Goal: Information Seeking & Learning: Learn about a topic

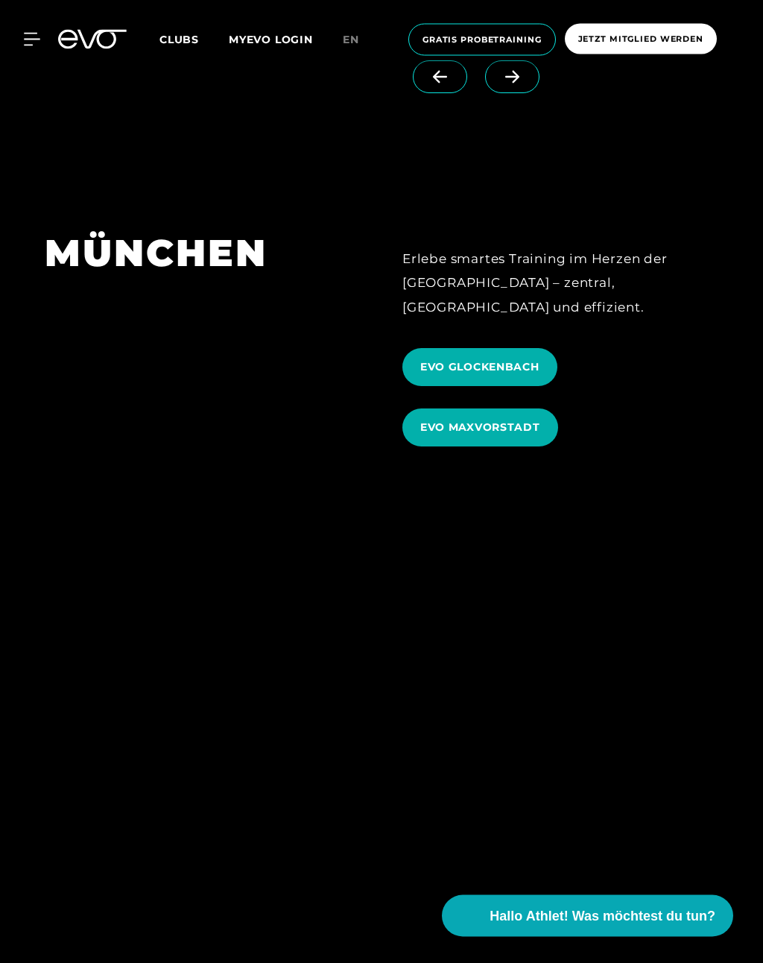
scroll to position [4947, 0]
click at [515, 361] on span "EVO GLOCKENBACH" at bounding box center [480, 367] width 119 height 16
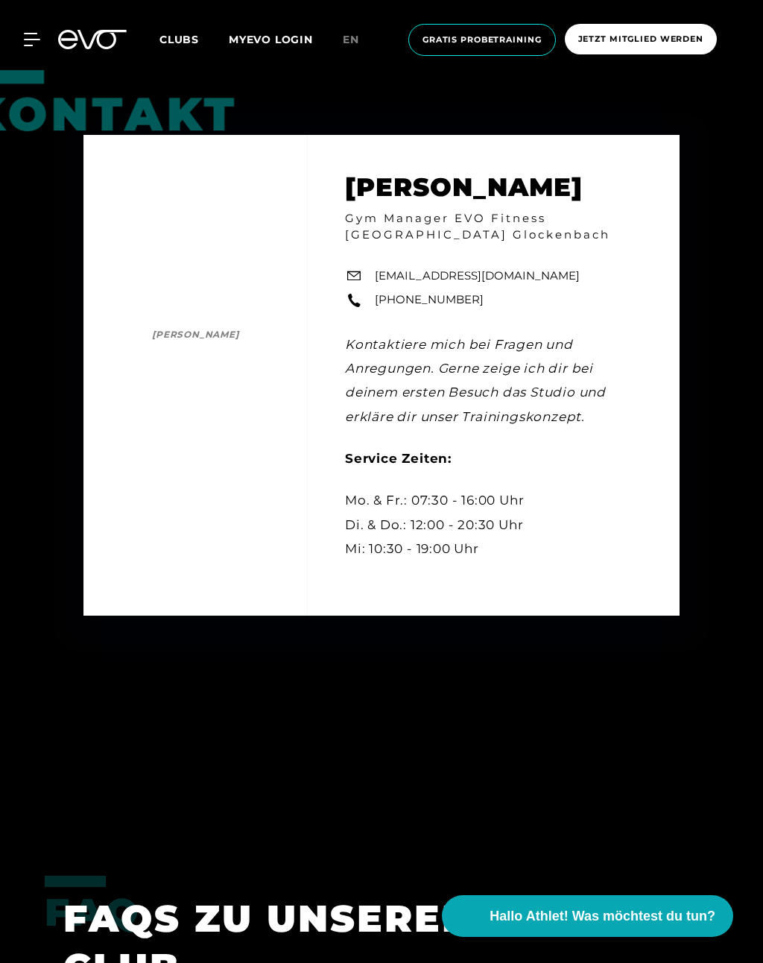
scroll to position [4641, 0]
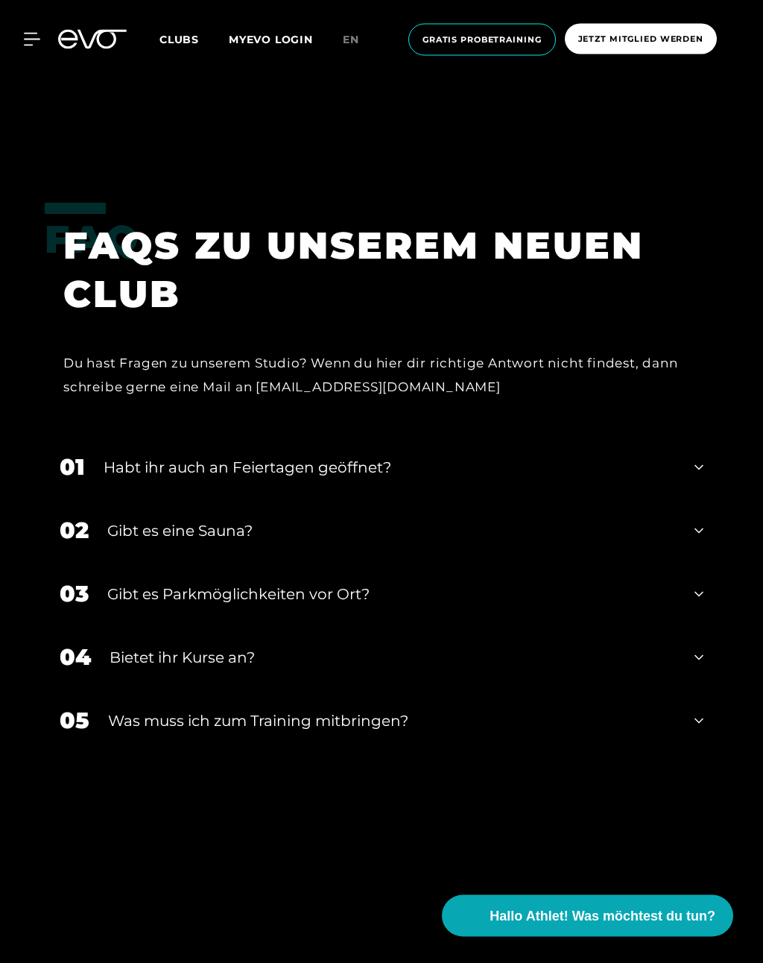
click at [503, 479] on div "Habt ihr auch an Feiertagen geöffnet?" at bounding box center [390, 468] width 573 height 22
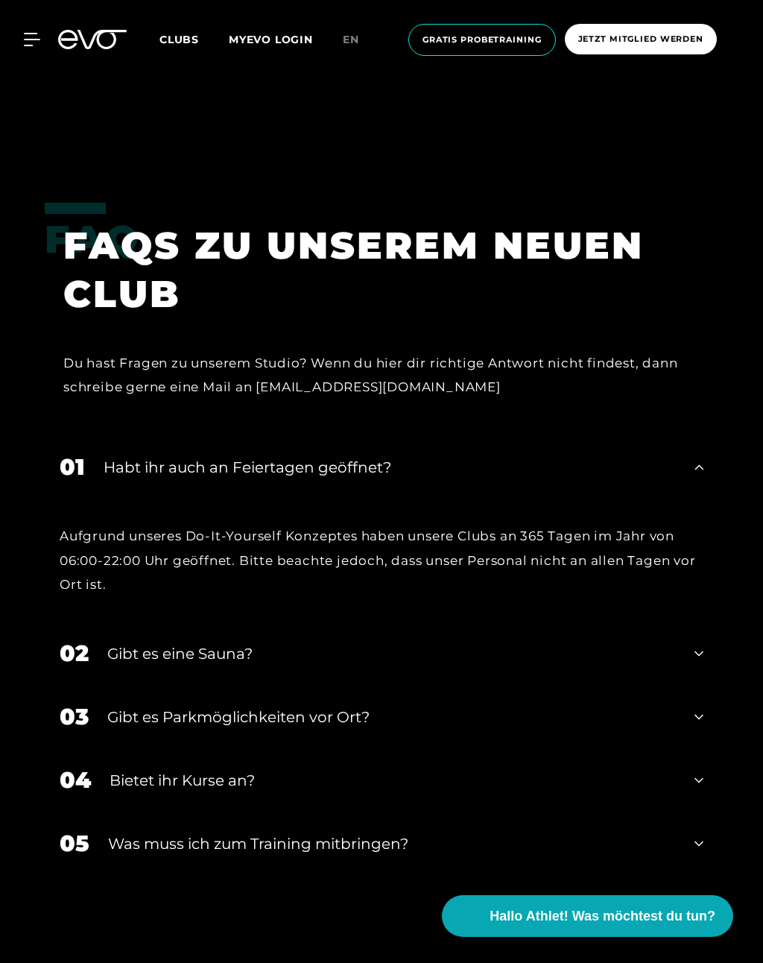
click at [659, 499] on div "01 Habt ihr auch an Feiertagen geöffnet?" at bounding box center [382, 466] width 674 height 63
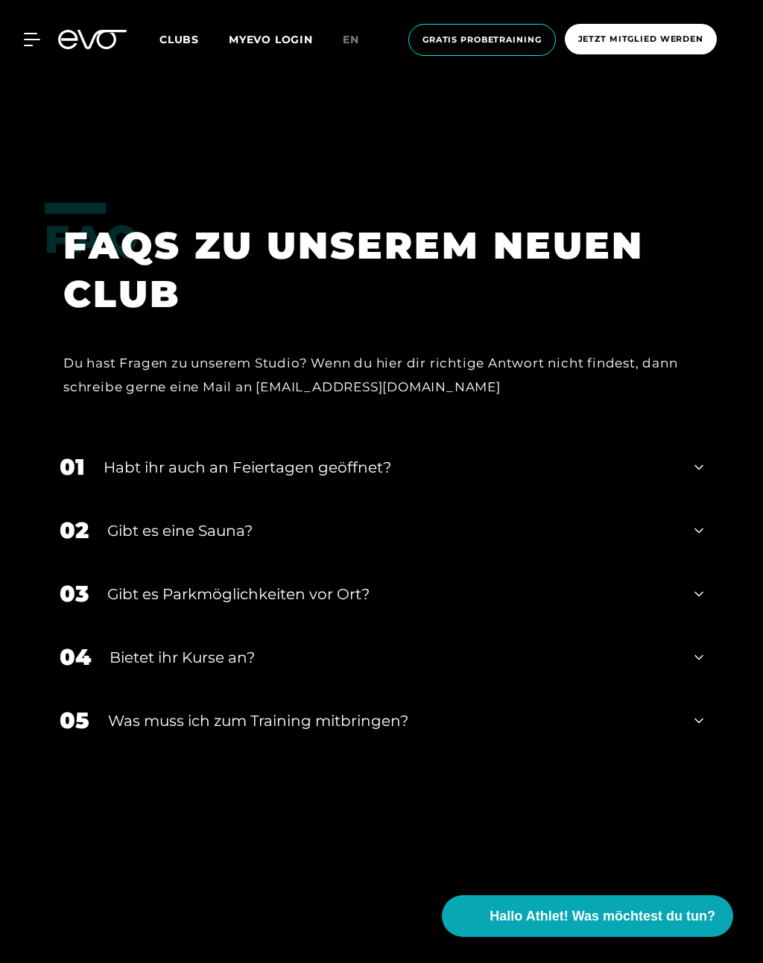
click at [610, 562] on div "02 Gibt es eine Sauna?" at bounding box center [382, 530] width 674 height 63
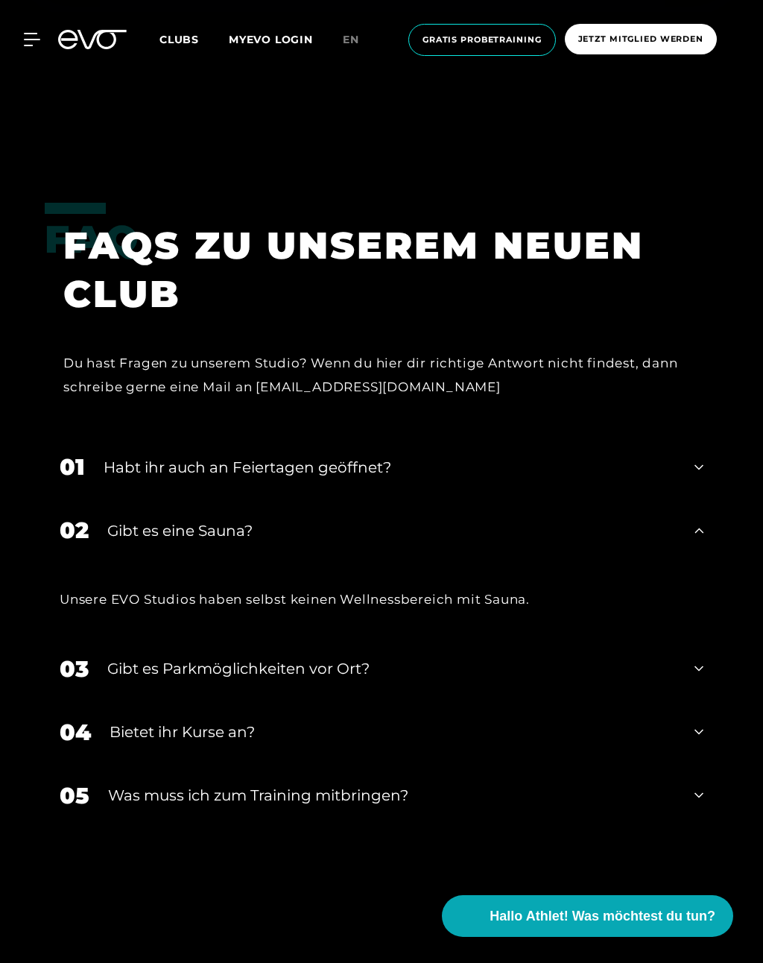
click at [620, 542] on div "Gibt es eine Sauna?" at bounding box center [391, 531] width 569 height 22
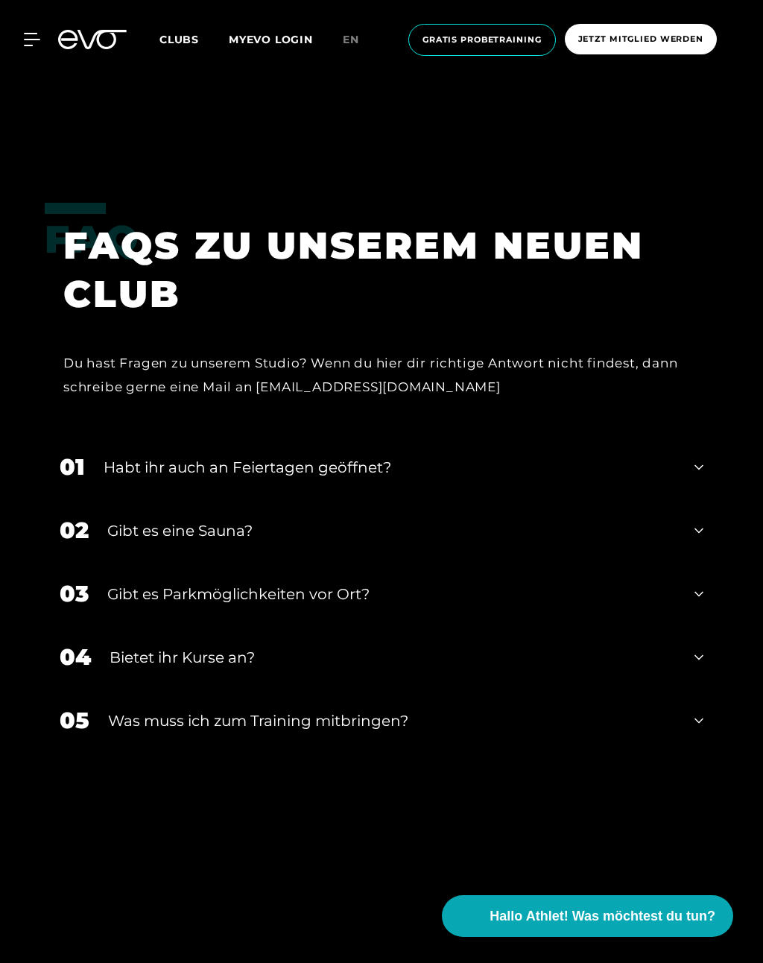
click at [512, 669] on div "Bietet ihr Kurse an?" at bounding box center [393, 657] width 567 height 22
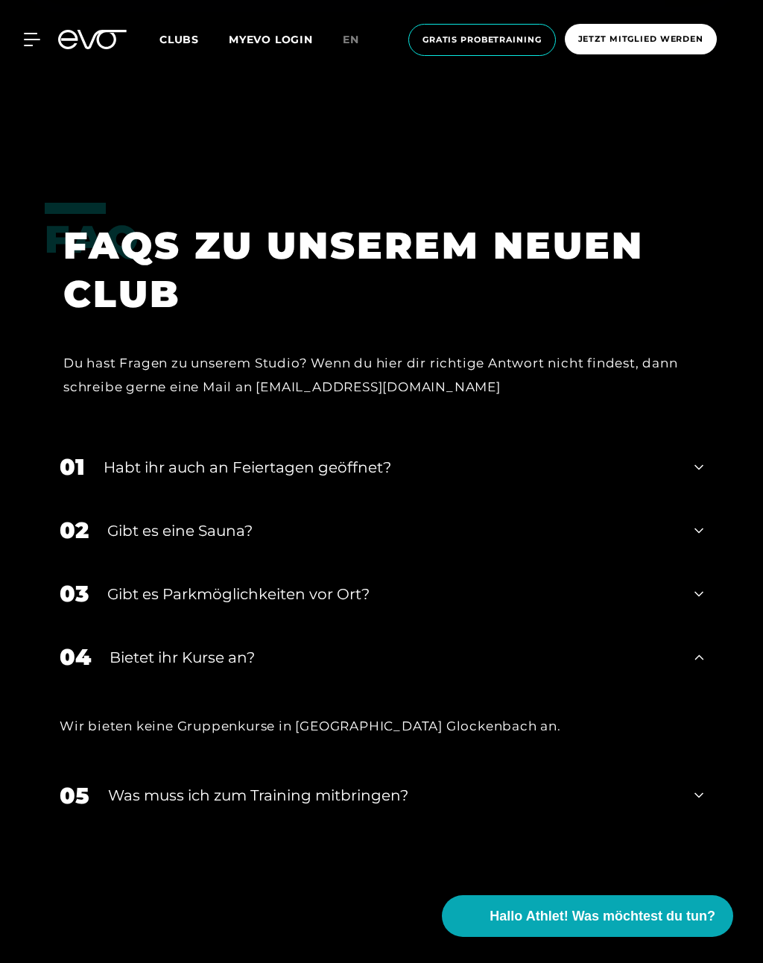
click at [514, 689] on div "04 Bietet ihr [DEMOGRAPHIC_DATA]?" at bounding box center [382, 657] width 674 height 63
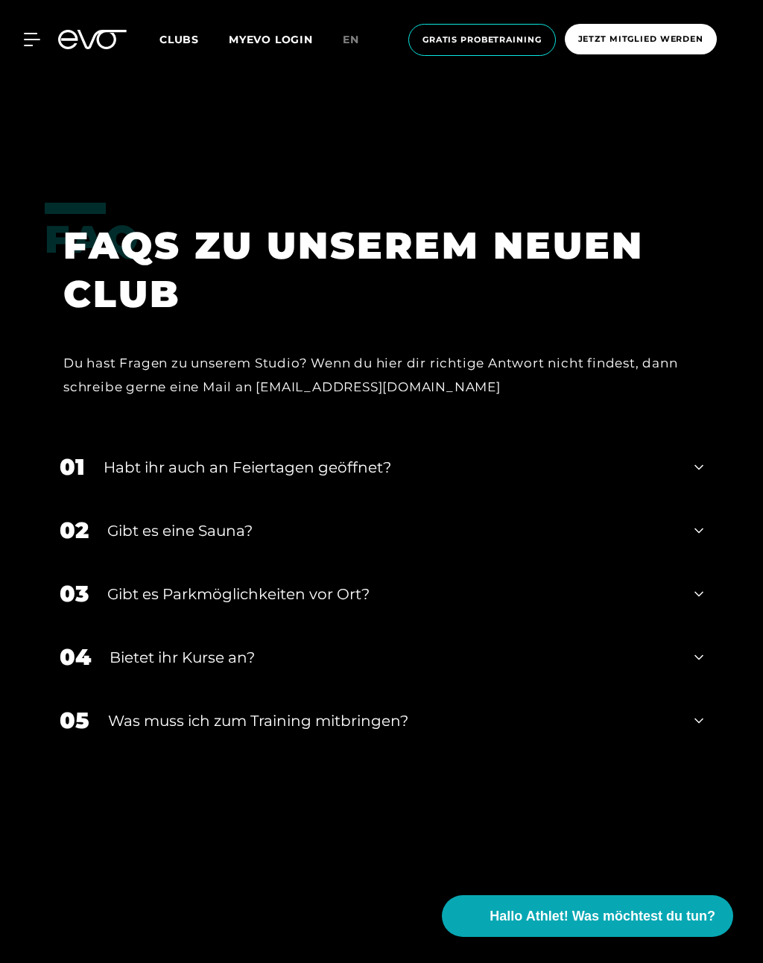
click at [496, 732] on div "Was muss ich zum Training mitbringen?" at bounding box center [392, 721] width 568 height 22
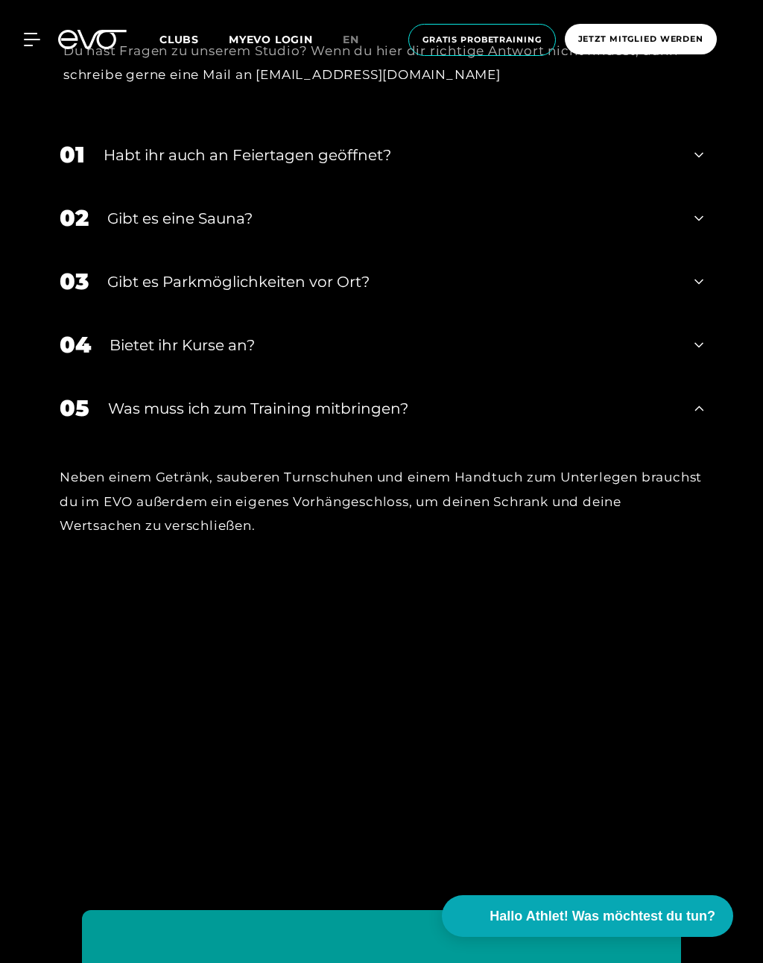
scroll to position [5637, 0]
click at [503, 438] on div "05 Was muss ich zum Training mitbringen?" at bounding box center [382, 406] width 674 height 63
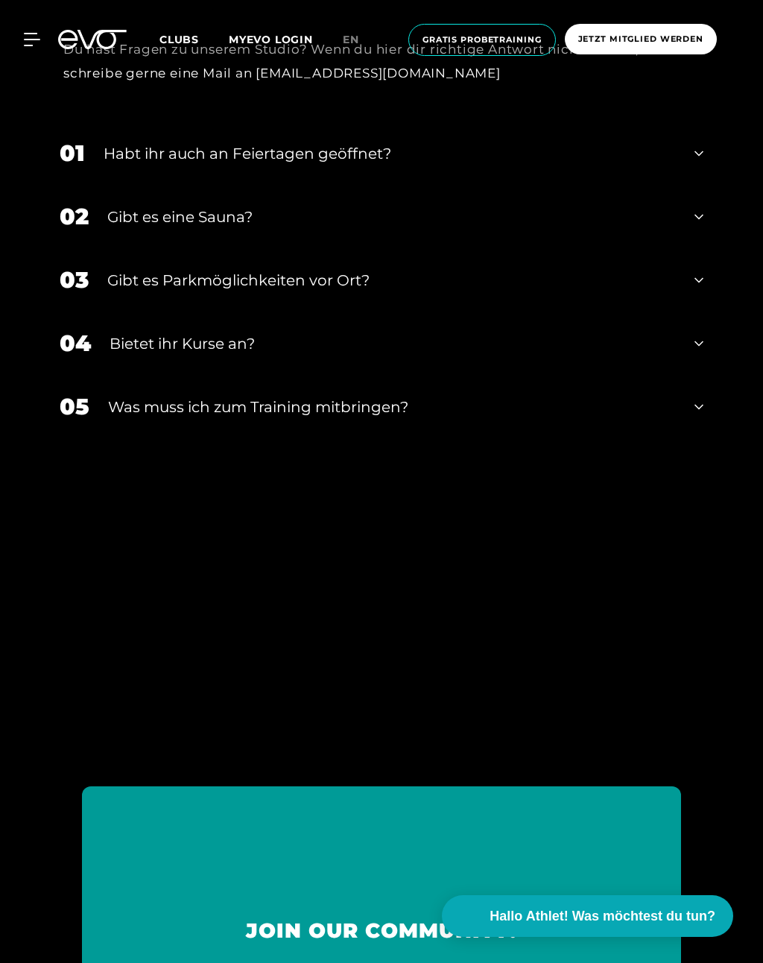
click at [609, 438] on div "05 Was muss ich zum Training mitbringen?" at bounding box center [382, 406] width 674 height 63
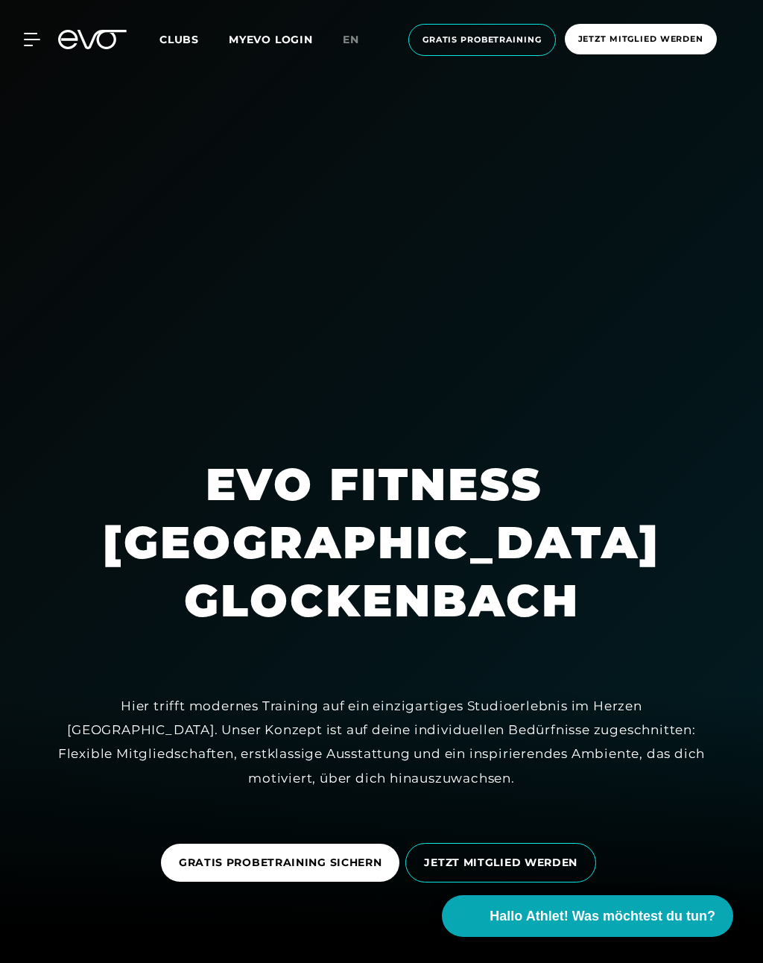
scroll to position [0, 0]
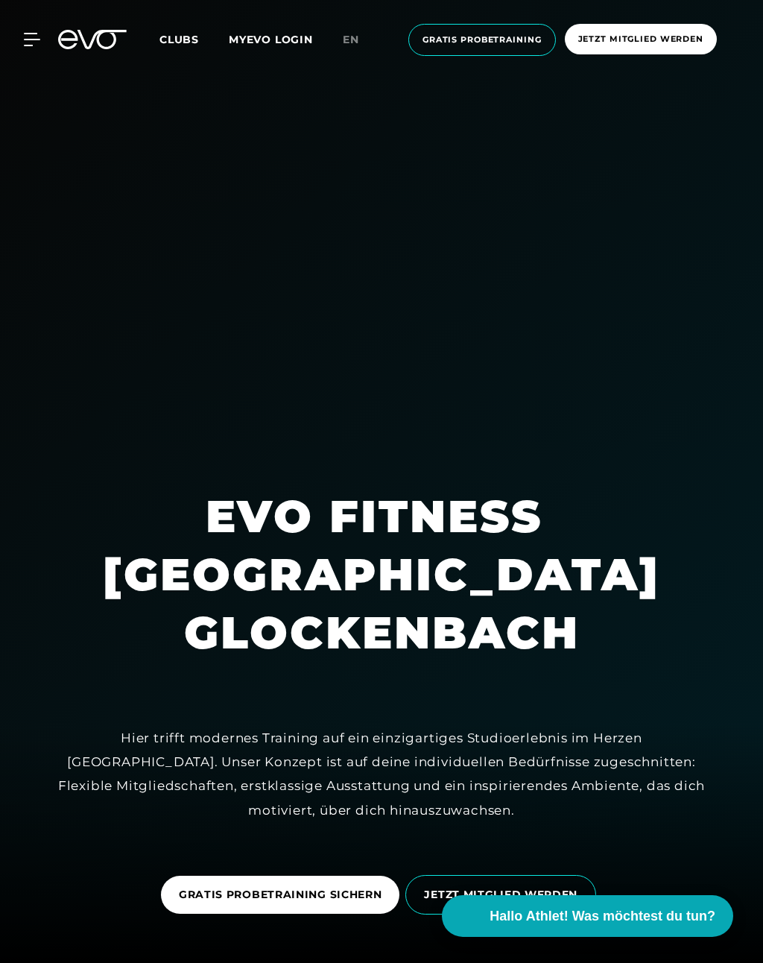
click at [163, 33] on span "Clubs" at bounding box center [180, 39] width 40 height 13
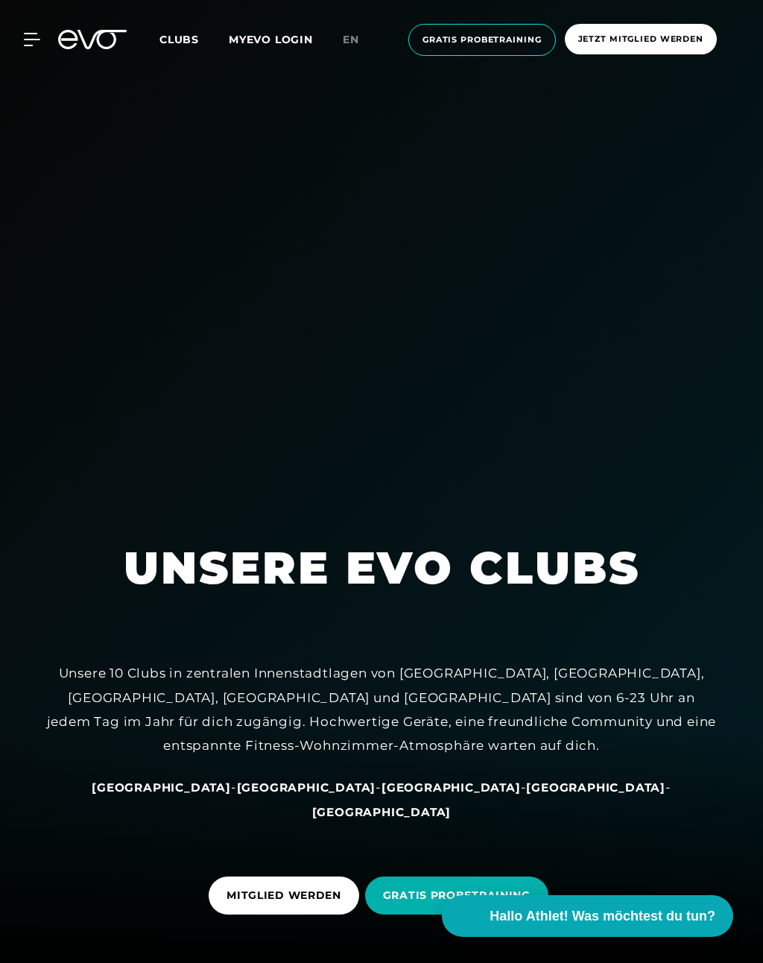
click at [634, 758] on div "Unsere 10 Clubs in zentralen Innenstadtlagen von [GEOGRAPHIC_DATA], [GEOGRAPHIC…" at bounding box center [381, 709] width 671 height 96
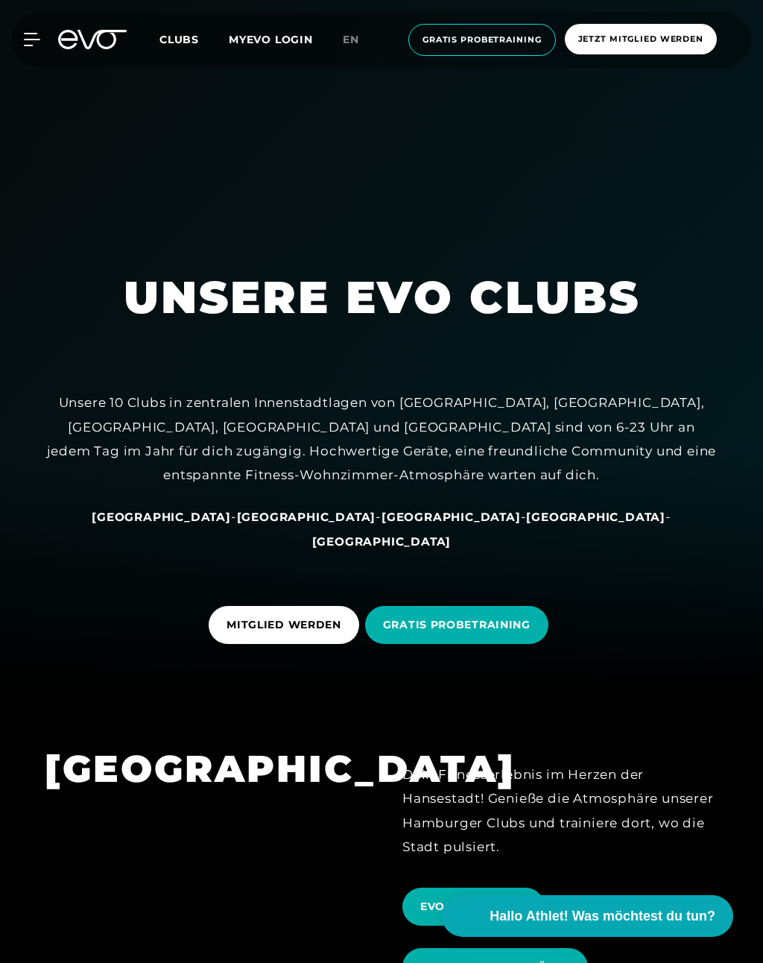
scroll to position [312, 0]
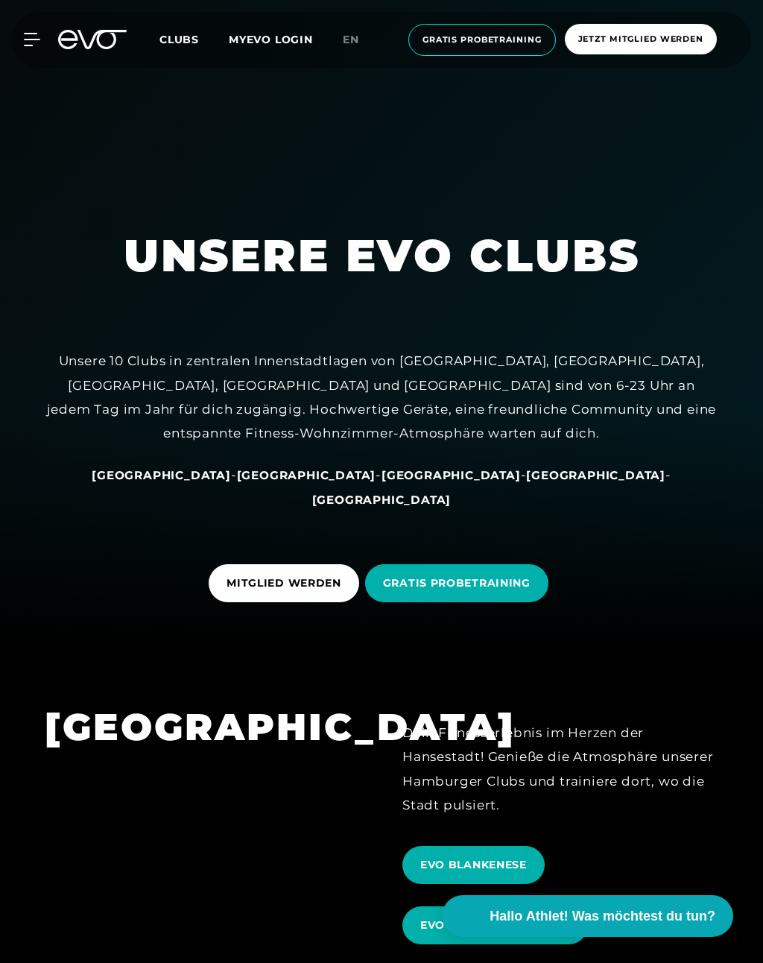
click at [324, 591] on span "MITGLIED WERDEN" at bounding box center [284, 584] width 115 height 16
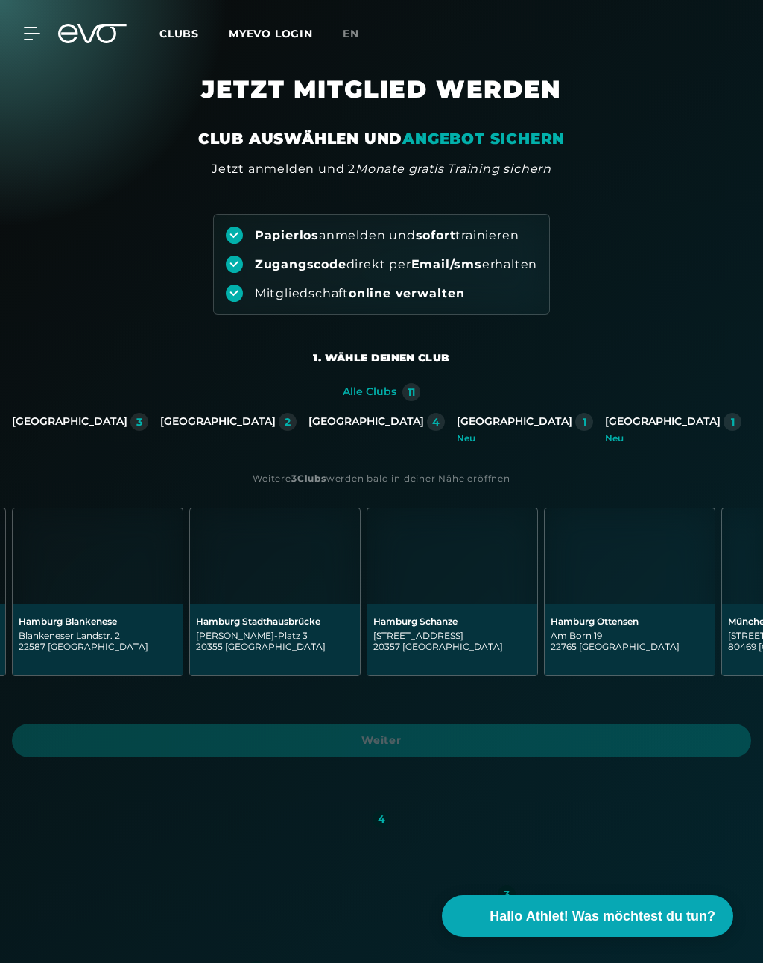
scroll to position [0, 889]
click at [462, 418] on div "[GEOGRAPHIC_DATA]" at bounding box center [515, 421] width 116 height 13
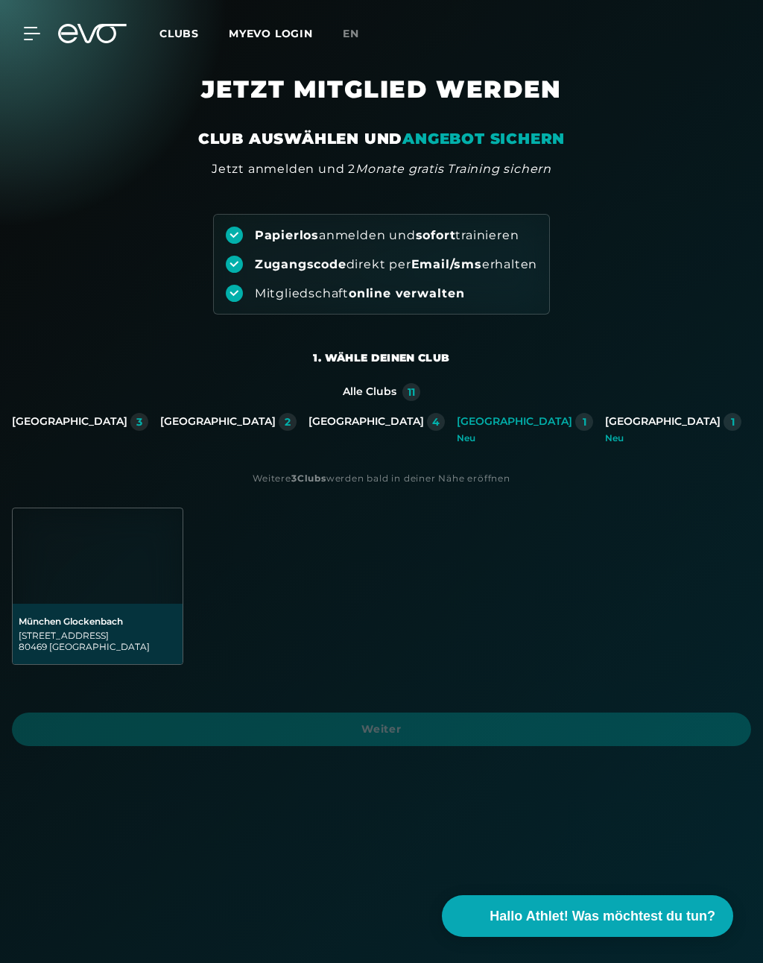
click at [122, 599] on img at bounding box center [98, 555] width 170 height 95
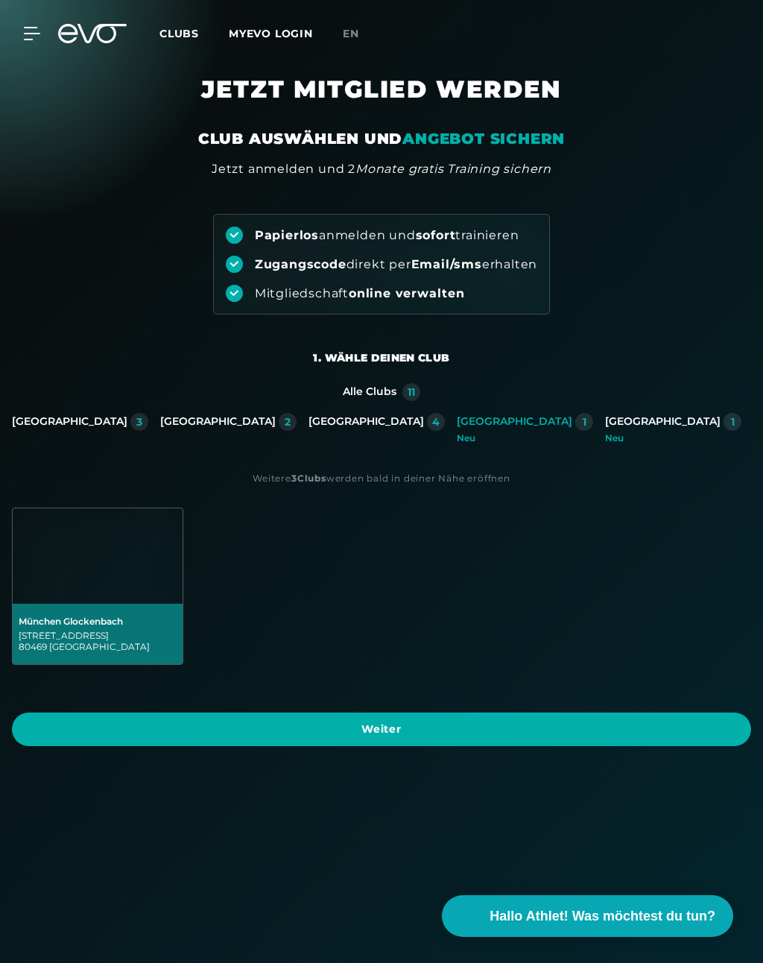
click at [400, 741] on span "Weiter" at bounding box center [382, 730] width 740 height 34
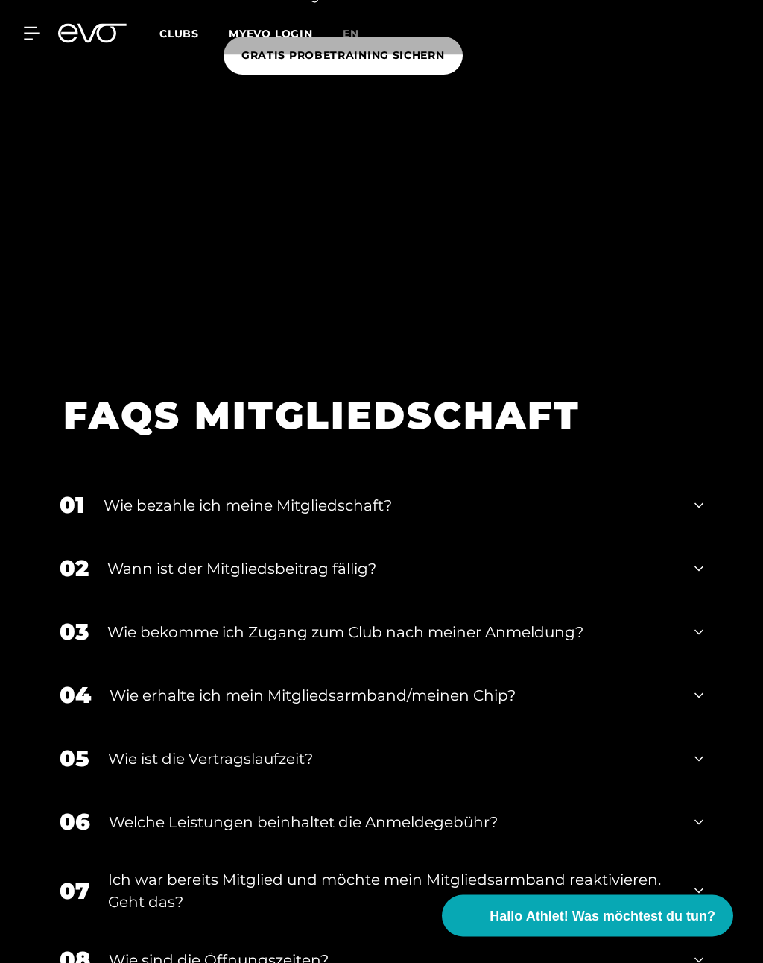
scroll to position [2982, 0]
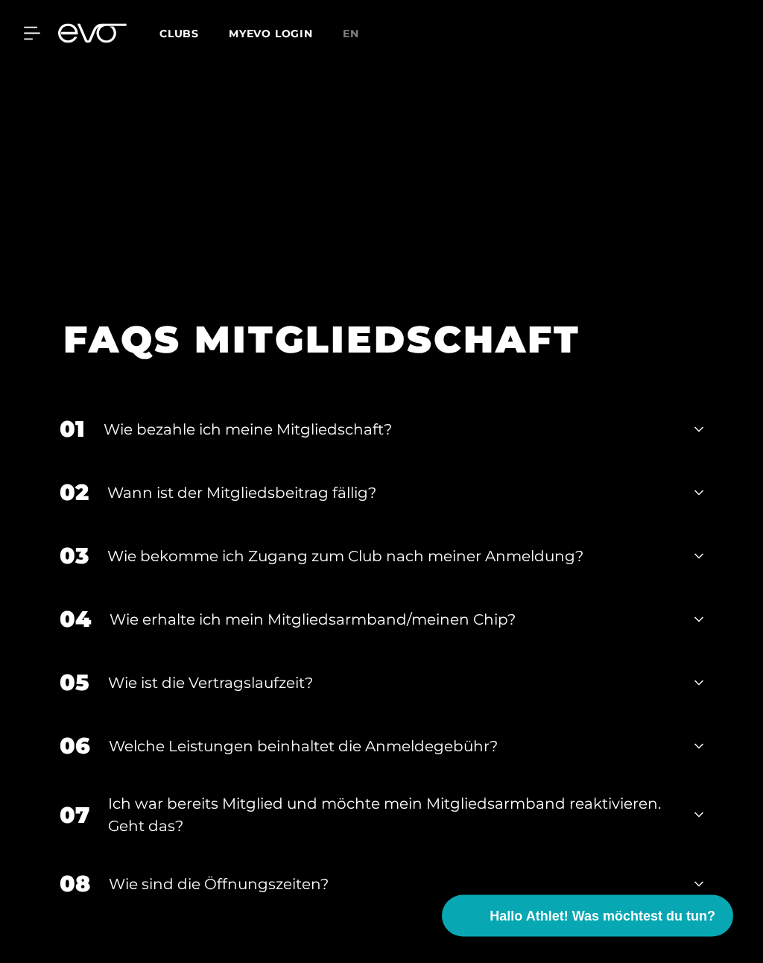
click at [652, 632] on div "Wie erhalte ich mein Mitgliedsarmband/meinen Chip?" at bounding box center [393, 620] width 567 height 22
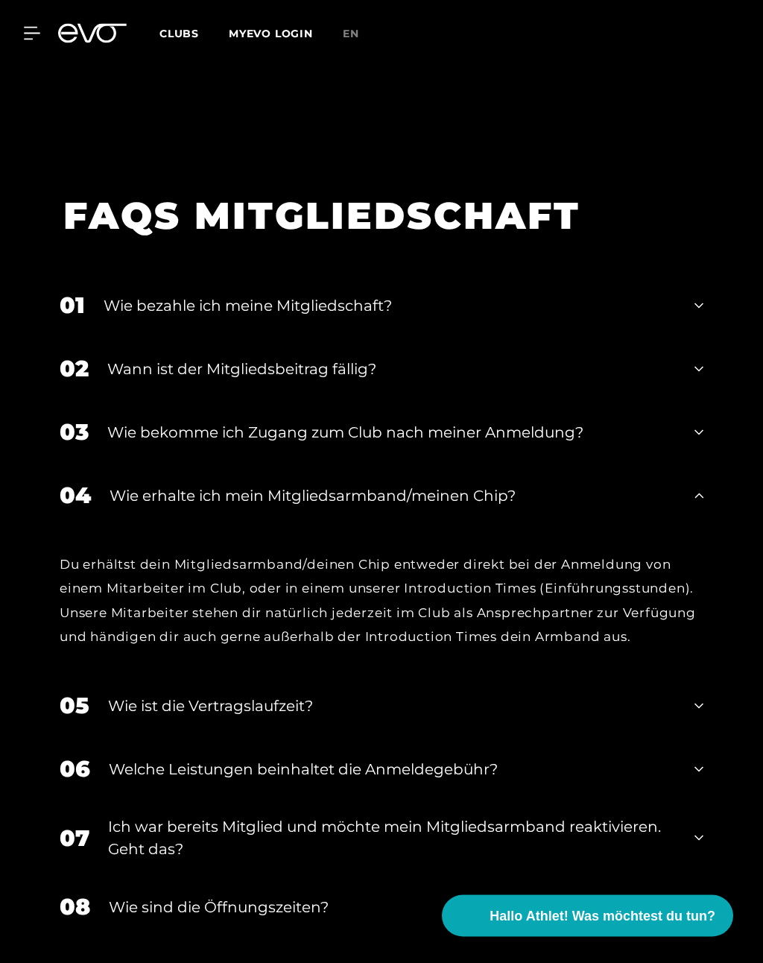
scroll to position [3106, 0]
click at [690, 525] on div "04 Wie erhalte ich mein Mitgliedsarmband/meinen Chip?" at bounding box center [382, 495] width 674 height 63
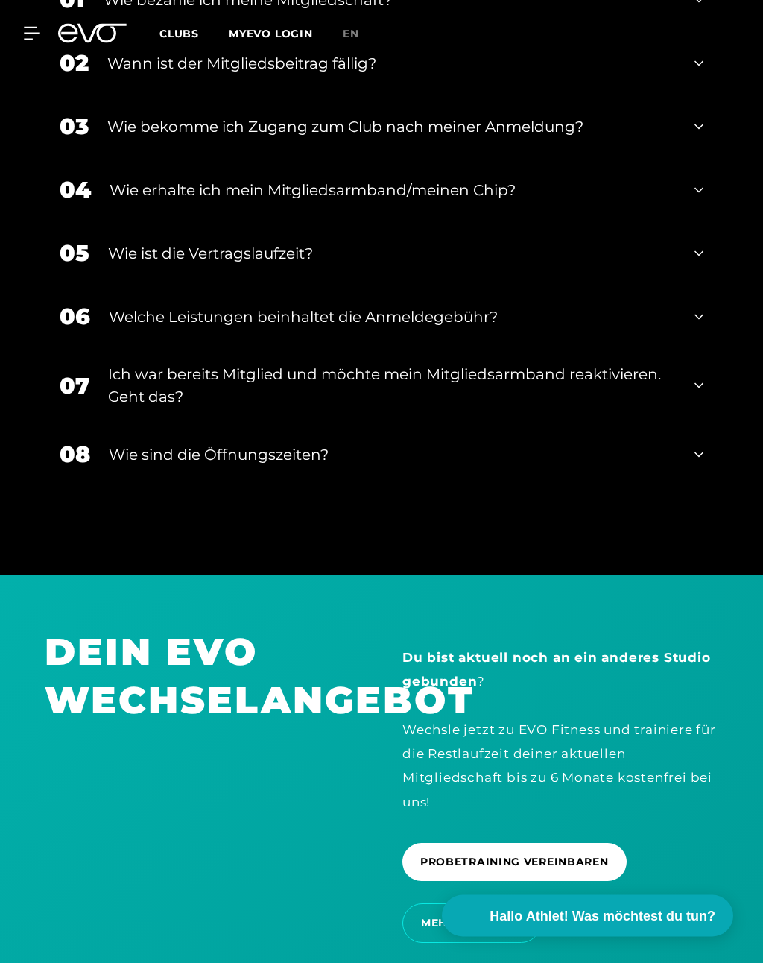
click at [705, 487] on div "08 Wie sind die Öffnungszeiten?" at bounding box center [382, 454] width 674 height 63
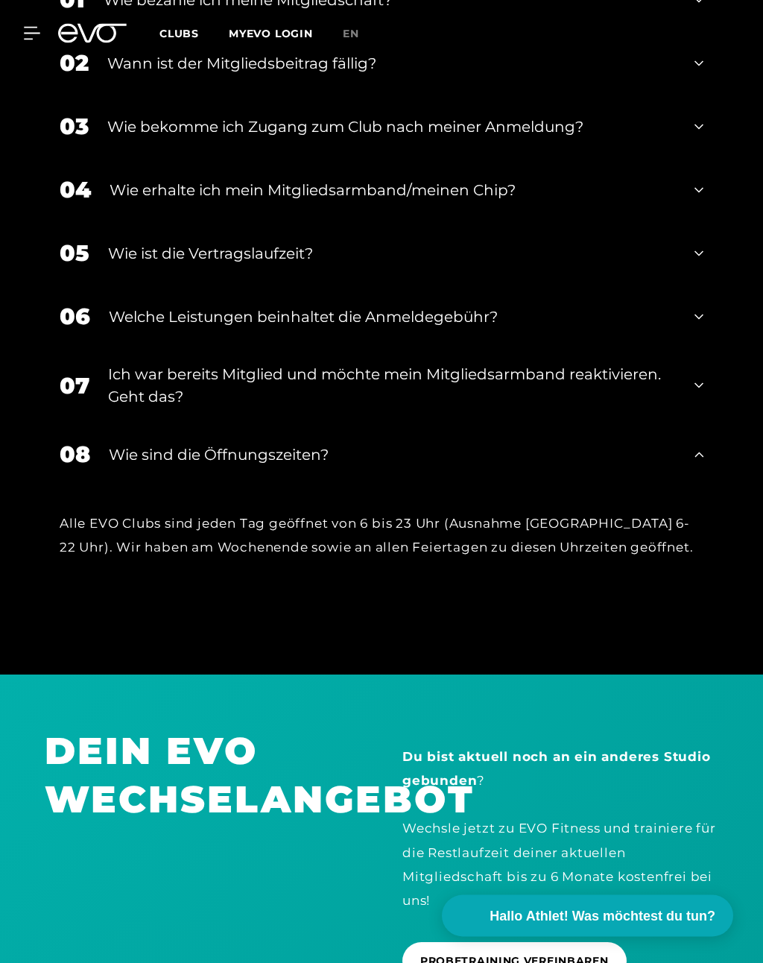
scroll to position [3412, 0]
click at [708, 416] on div "07 Ich war bereits Mitglied und möchte mein Mitgliedsarmband reaktivieren. Geht…" at bounding box center [382, 385] width 674 height 75
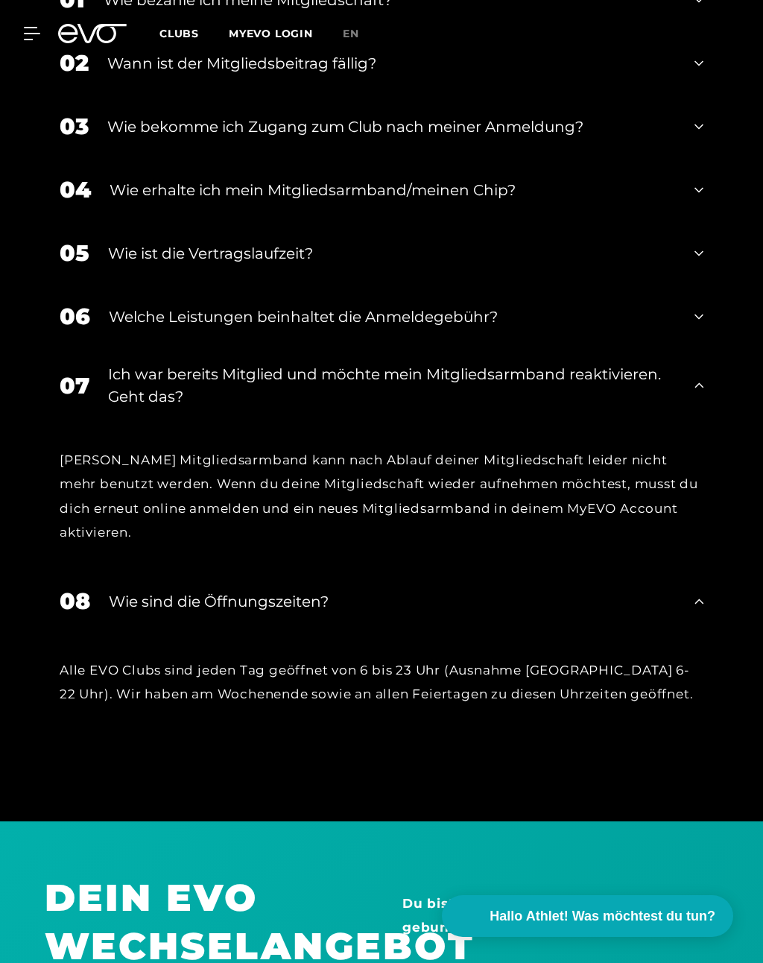
click at [701, 421] on div "07 Ich war bereits Mitglied und möchte mein Mitgliedsarmband reaktivieren. Geht…" at bounding box center [382, 385] width 674 height 75
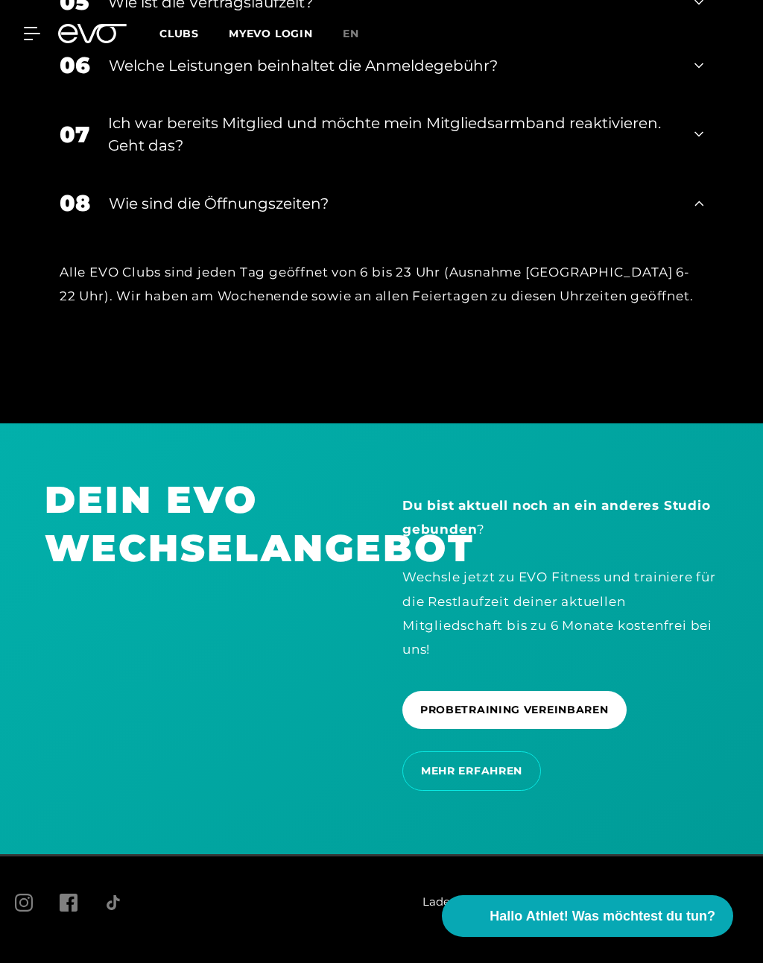
scroll to position [3712, 0]
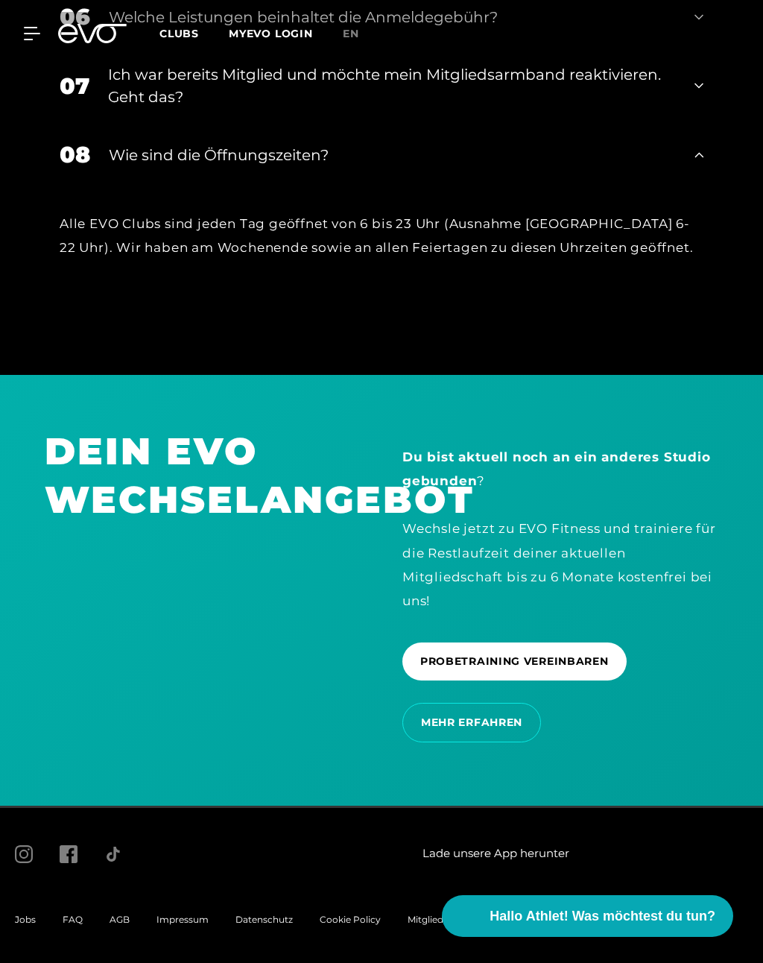
click at [191, 925] on span "Impressum" at bounding box center [183, 919] width 52 height 11
